Goal: Task Accomplishment & Management: Use online tool/utility

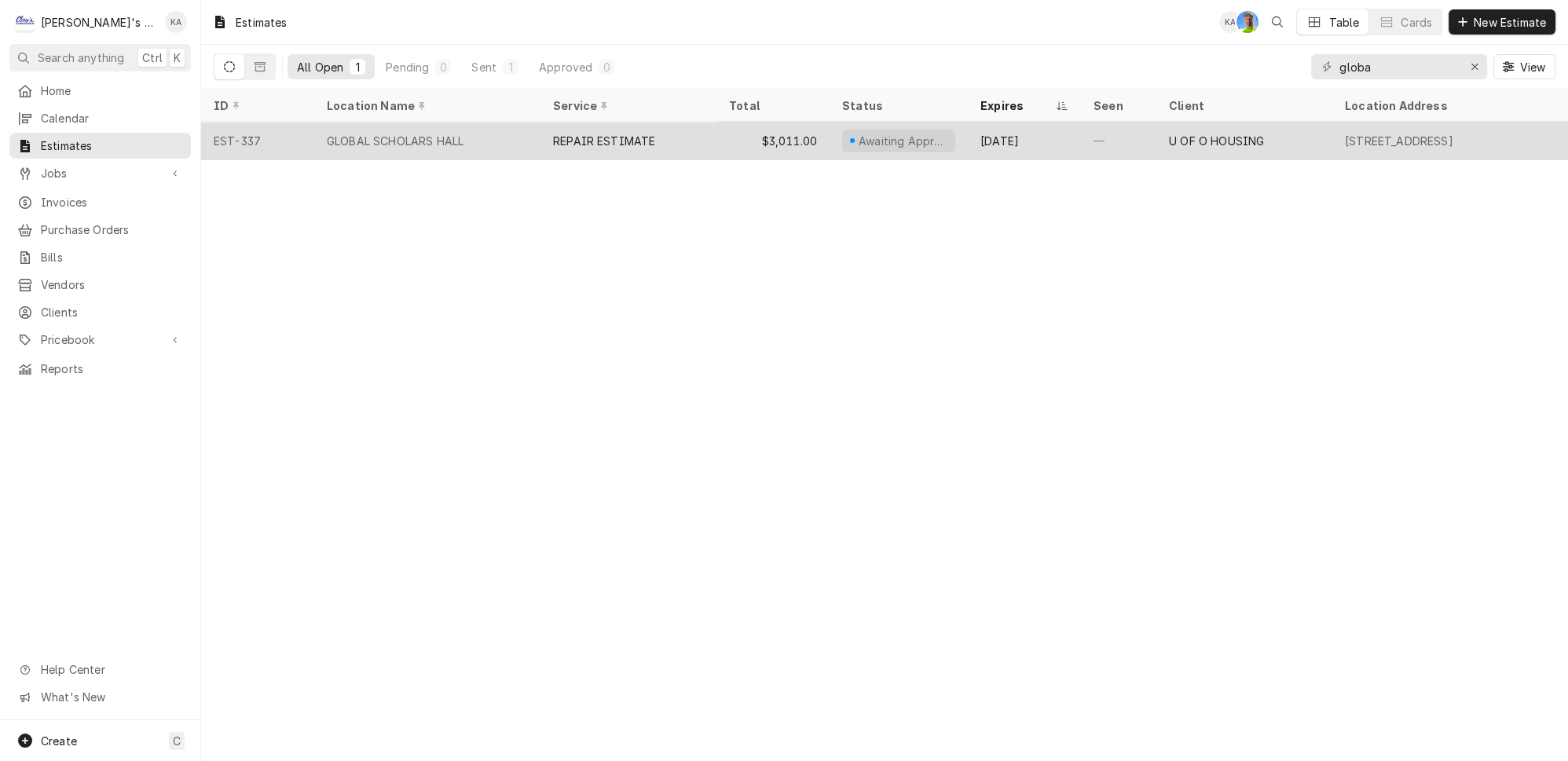
click at [499, 130] on div "GLOBAL SCHOLARS HALL" at bounding box center [427, 140] width 226 height 37
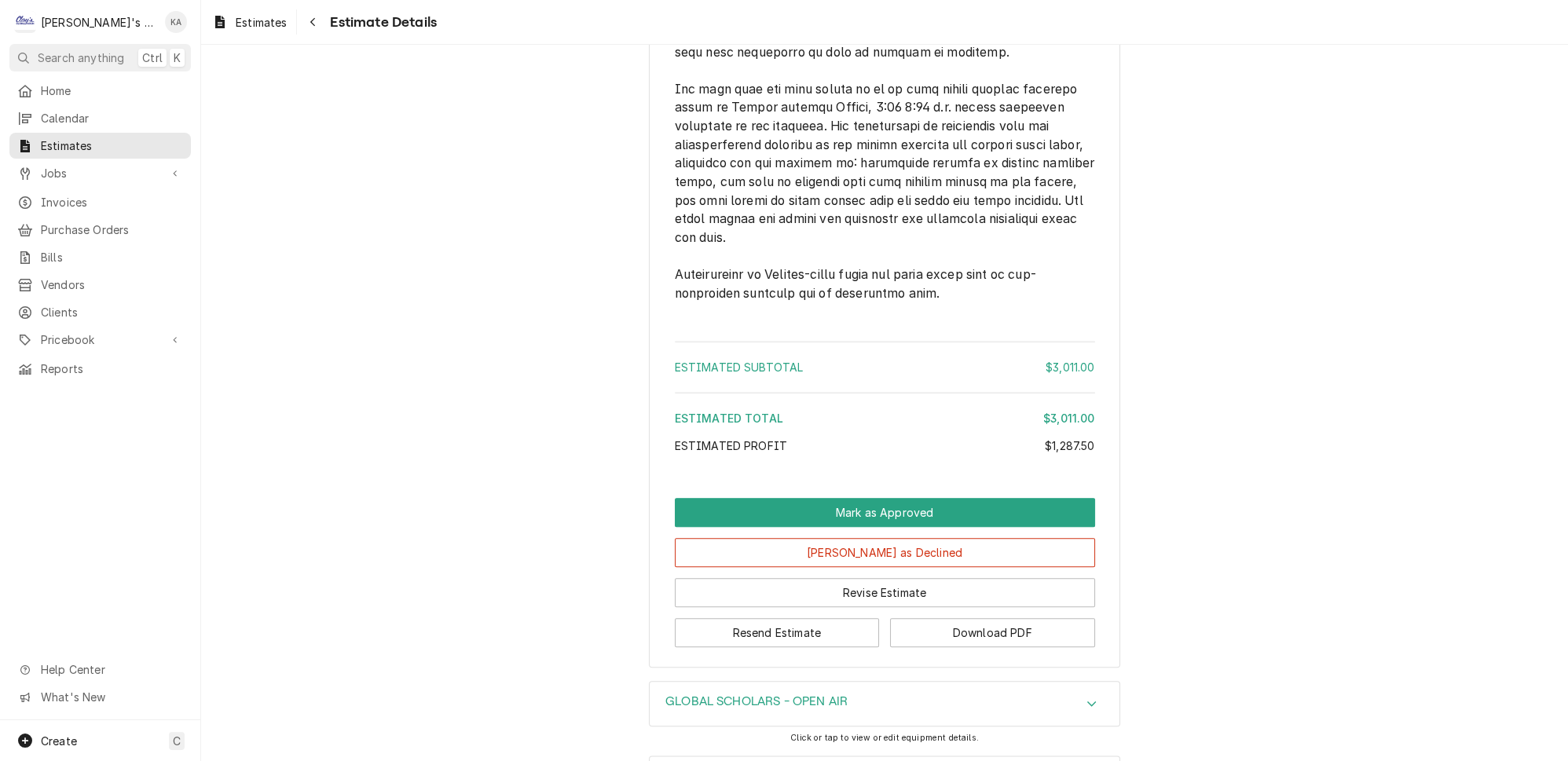
scroll to position [3153, 0]
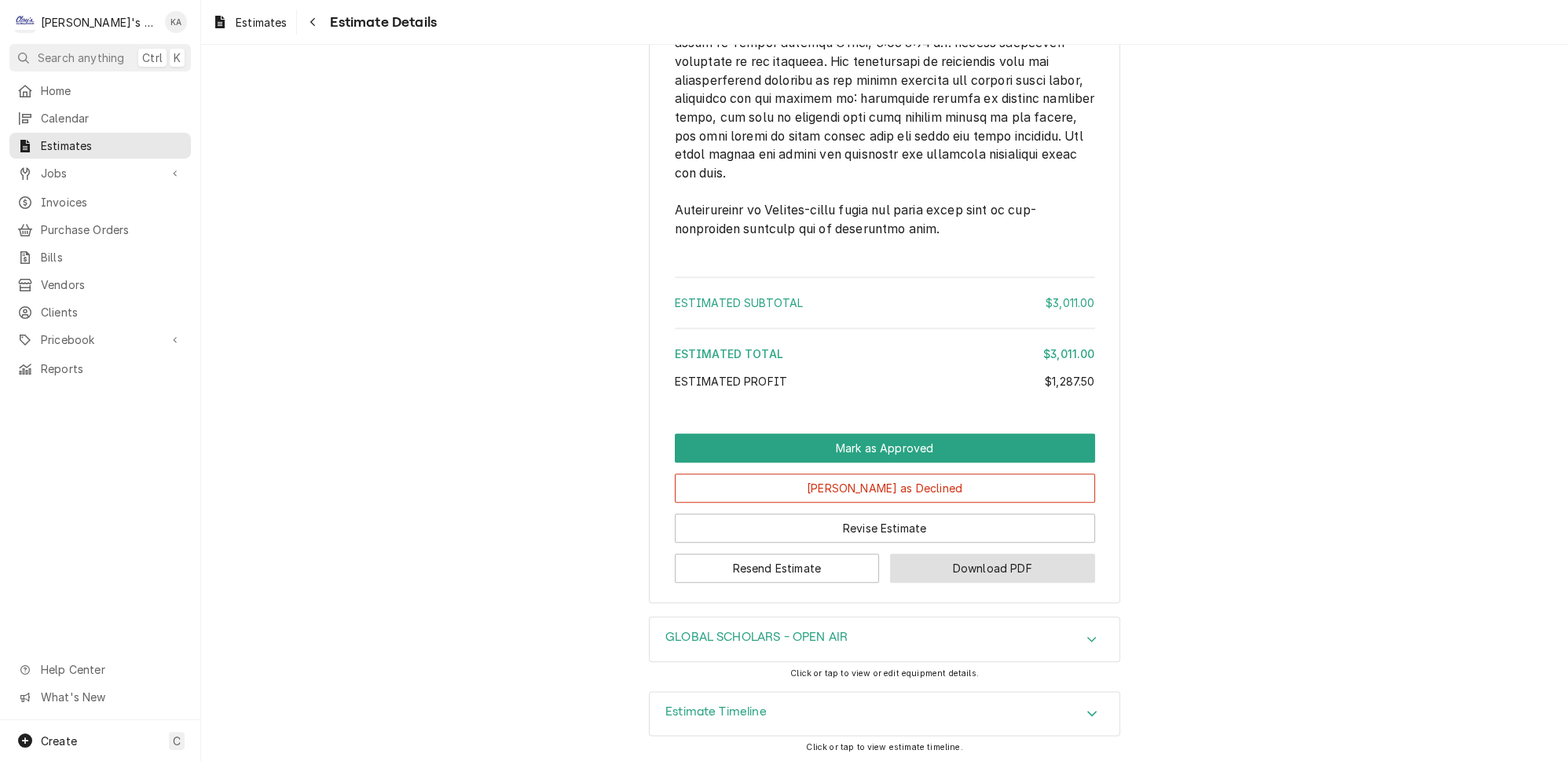
click at [969, 571] on button "Download PDF" at bounding box center [992, 568] width 205 height 29
click at [1086, 707] on icon "Accordion Header" at bounding box center [1091, 713] width 11 height 13
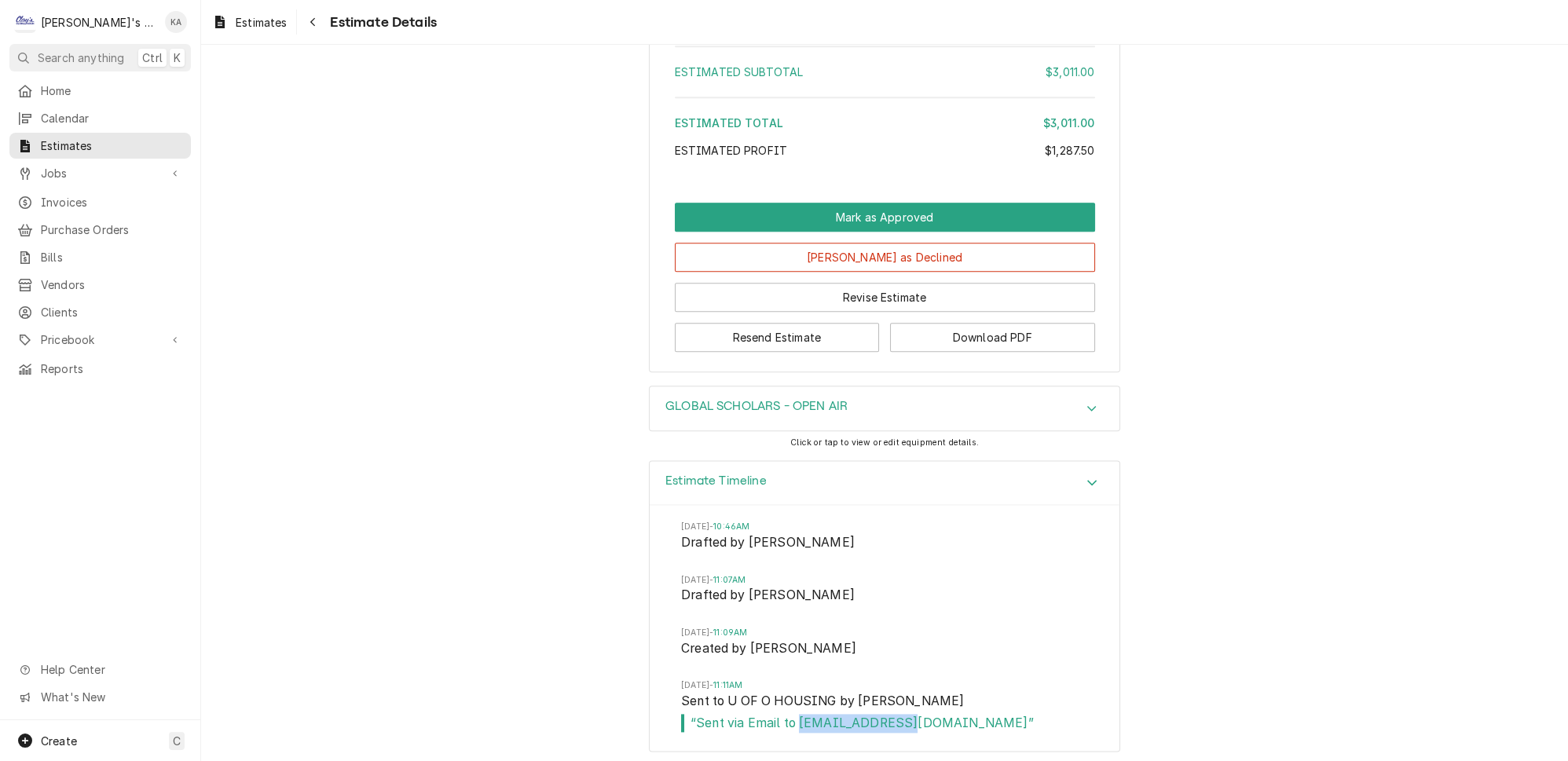
drag, startPoint x: 911, startPoint y: 720, endPoint x: 792, endPoint y: 722, distance: 119.0
click at [792, 722] on span "“ Sent via Email to HOUFACCS@UO.EDU ”" at bounding box center [884, 724] width 406 height 19
copy span "HOUFACCS@UO.EDU"
